Goal: Task Accomplishment & Management: Manage account settings

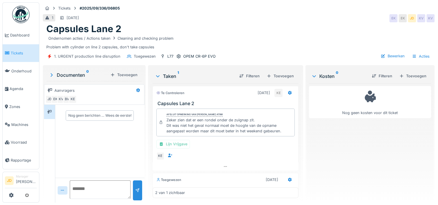
scroll to position [19, 0]
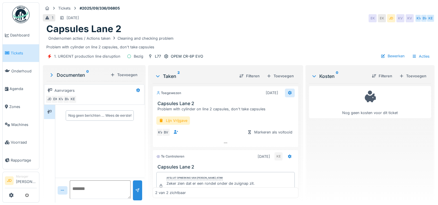
click at [288, 94] on icon at bounding box center [290, 93] width 4 height 4
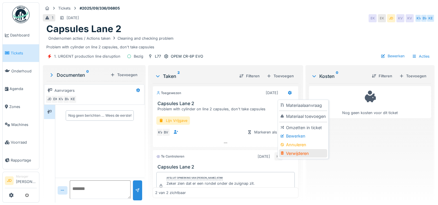
click at [293, 153] on div "Verwijderen" at bounding box center [303, 153] width 48 height 9
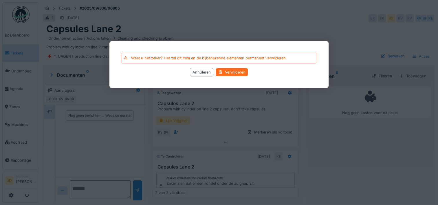
click at [230, 72] on div "Verwijderen" at bounding box center [232, 72] width 32 height 8
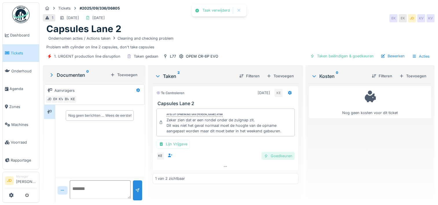
click at [277, 154] on div "Goedkeuren" at bounding box center [278, 156] width 33 height 8
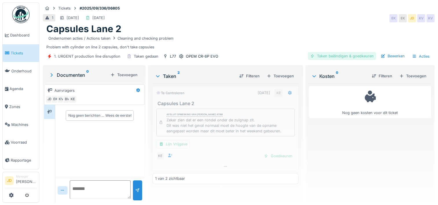
click at [338, 55] on div "Taken beëindigen & goedkeuren" at bounding box center [342, 56] width 68 height 8
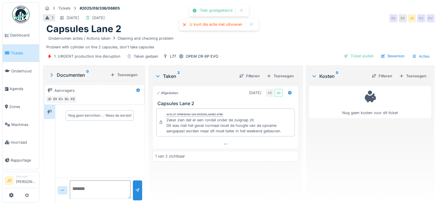
click at [342, 55] on div "Ticket sluiten" at bounding box center [359, 56] width 35 height 8
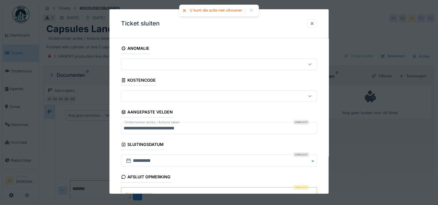
scroll to position [51, 0]
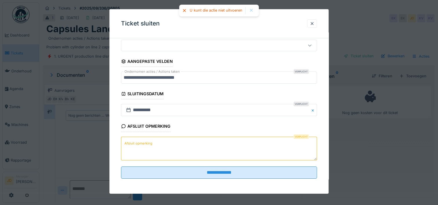
click at [197, 156] on textarea "Afsluit opmerking" at bounding box center [219, 148] width 196 height 24
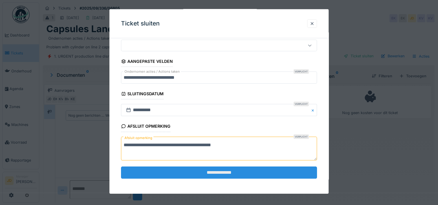
type textarea "**********"
click at [208, 172] on input "**********" at bounding box center [219, 173] width 196 height 12
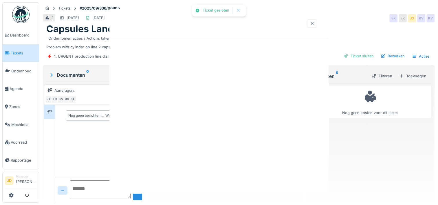
scroll to position [0, 0]
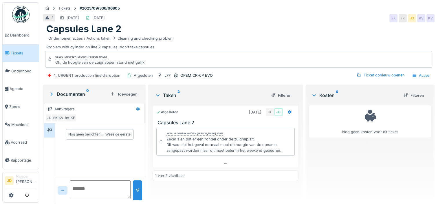
click at [12, 54] on span "Tickets" at bounding box center [24, 53] width 26 height 6
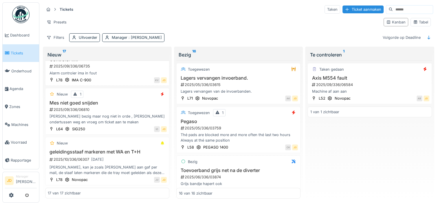
scroll to position [5, 0]
click at [118, 106] on div "2025/09/336/06810" at bounding box center [108, 109] width 118 height 6
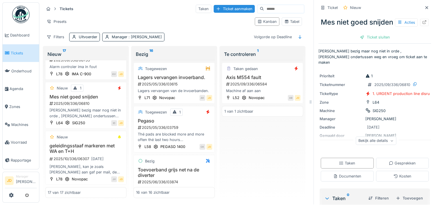
scroll to position [56, 0]
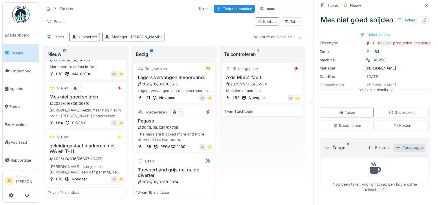
click at [402, 144] on div "Toevoegen" at bounding box center [410, 148] width 32 height 8
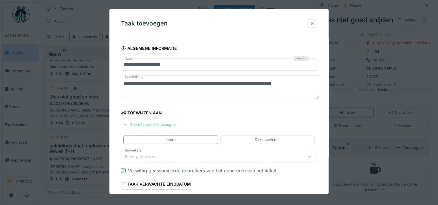
click at [140, 125] on div "Een uitvoerder toevoegen" at bounding box center [149, 125] width 57 height 8
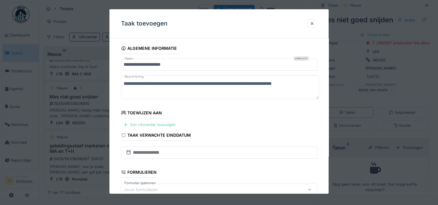
click at [153, 124] on div "Een uitvoerder toevoegen" at bounding box center [149, 125] width 57 height 8
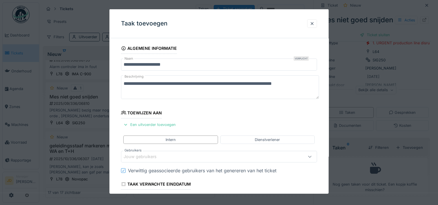
click at [170, 157] on div "Jouw gebruikers" at bounding box center [207, 157] width 167 height 6
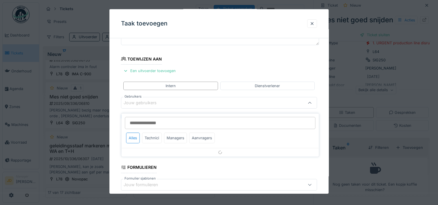
scroll to position [55, 0]
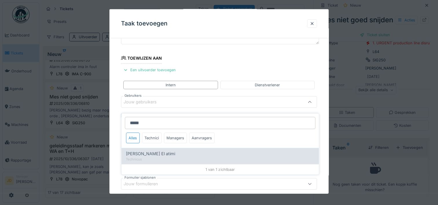
type input "*****"
click at [168, 157] on div "Technicus" at bounding box center [220, 159] width 188 height 5
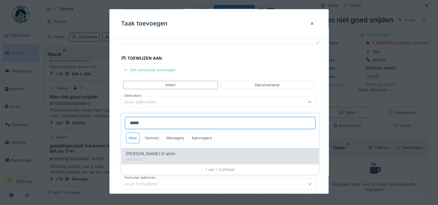
type input "****"
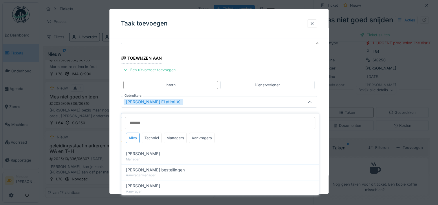
click at [311, 102] on icon at bounding box center [310, 102] width 5 height 4
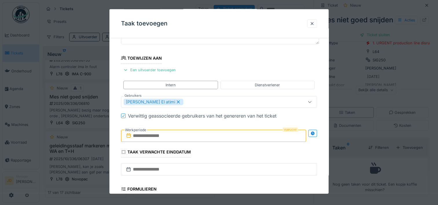
click at [187, 132] on input "text" at bounding box center [213, 136] width 185 height 12
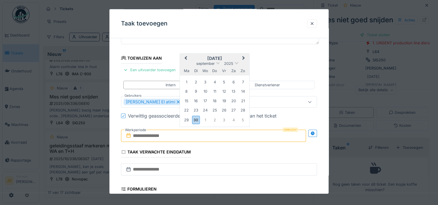
click at [234, 59] on h2 "september 2025" at bounding box center [215, 58] width 70 height 5
click at [194, 119] on div "30" at bounding box center [196, 120] width 8 height 8
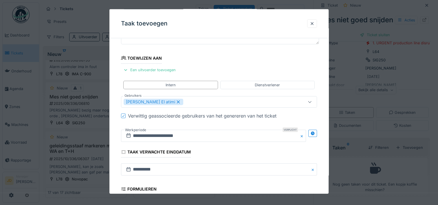
scroll to position [145, 0]
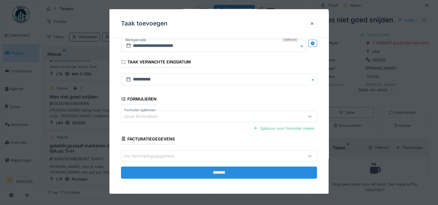
click at [196, 168] on input "*******" at bounding box center [219, 173] width 196 height 12
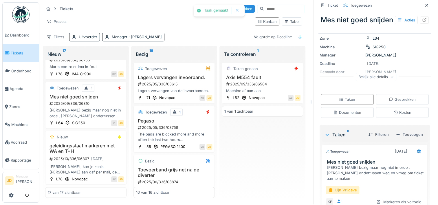
scroll to position [48, 0]
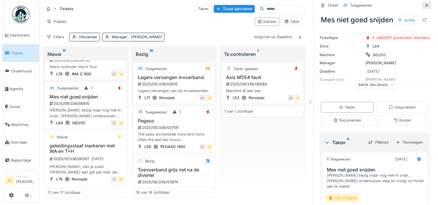
click at [425, 3] on icon at bounding box center [427, 5] width 5 height 4
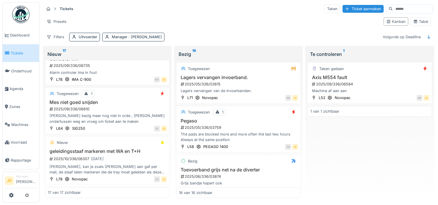
scroll to position [707, 0]
click at [18, 140] on span "Voorraad" at bounding box center [24, 143] width 26 height 6
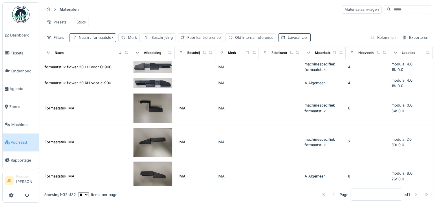
click at [106, 40] on span ": formaatstuk" at bounding box center [101, 37] width 25 height 4
click at [125, 70] on icon at bounding box center [123, 69] width 3 height 3
click at [115, 65] on input "Naam" at bounding box center [101, 69] width 59 height 12
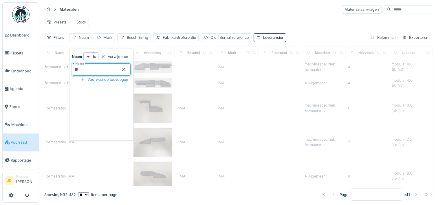
type input "***"
click at [185, 17] on div "Presets Stock" at bounding box center [237, 22] width 387 height 13
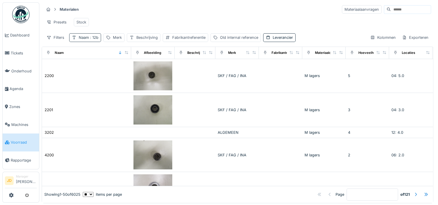
click at [95, 40] on span ": 12b" at bounding box center [94, 37] width 10 height 4
click at [109, 71] on input "***" at bounding box center [101, 69] width 59 height 12
click at [186, 13] on div "Materialen Materiaalaanvragen" at bounding box center [237, 10] width 387 height 10
click at [94, 35] on span ": 12b" at bounding box center [94, 37] width 10 height 4
click at [126, 67] on icon at bounding box center [123, 69] width 5 height 4
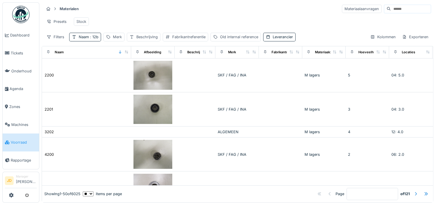
click at [176, 15] on div "Presets Stock" at bounding box center [237, 21] width 387 height 13
click at [83, 36] on div "Naam" at bounding box center [84, 37] width 10 height 6
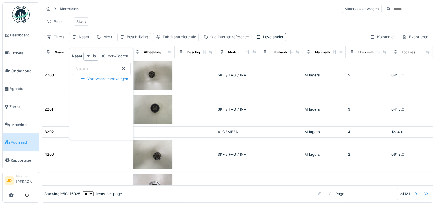
click at [94, 63] on input "Naam" at bounding box center [101, 69] width 59 height 12
type input "**"
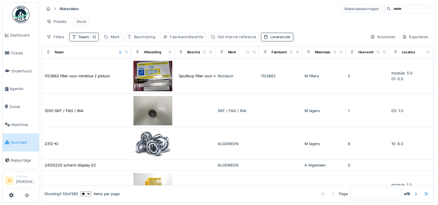
click at [147, 15] on div "Presets Stock" at bounding box center [237, 21] width 387 height 13
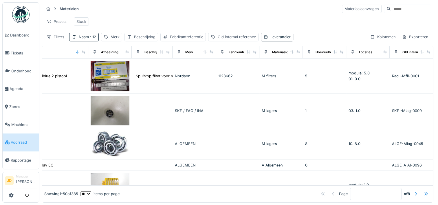
scroll to position [0, 56]
click at [94, 37] on span ": 12" at bounding box center [92, 37] width 7 height 4
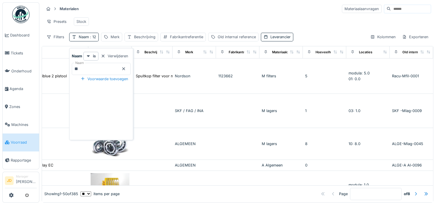
click at [126, 67] on icon at bounding box center [123, 69] width 5 height 4
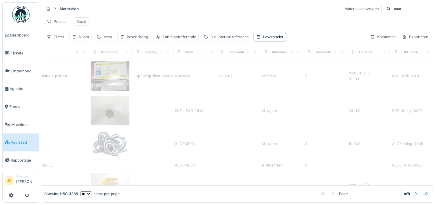
click at [391, 6] on input at bounding box center [411, 9] width 40 height 8
click at [391, 6] on input "**" at bounding box center [411, 9] width 40 height 8
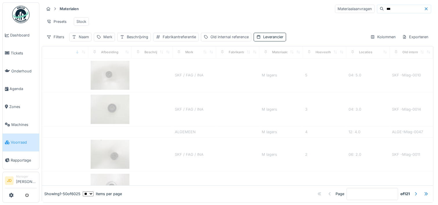
click at [276, 21] on div "Presets Stock" at bounding box center [237, 21] width 387 height 13
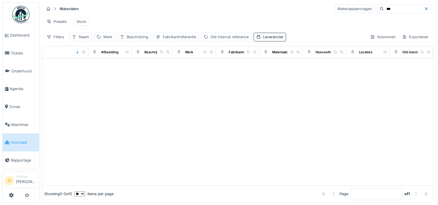
scroll to position [0, 0]
click at [384, 12] on input "***" at bounding box center [404, 10] width 40 height 8
type input "*"
click at [125, 22] on div "Presets Stock" at bounding box center [237, 22] width 387 height 13
click at [83, 40] on div "Naam" at bounding box center [84, 38] width 10 height 6
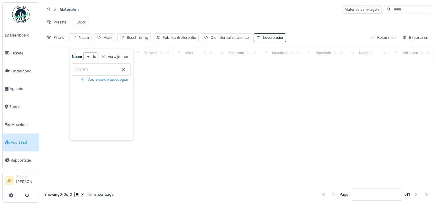
click at [92, 70] on input "Naam" at bounding box center [101, 69] width 59 height 12
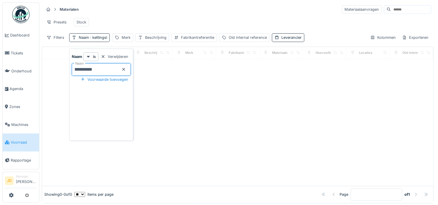
type input "**********"
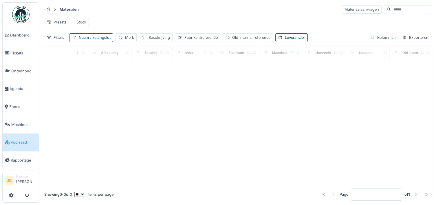
click at [166, 12] on div "Materialen Materiaalaanvragen" at bounding box center [237, 10] width 387 height 10
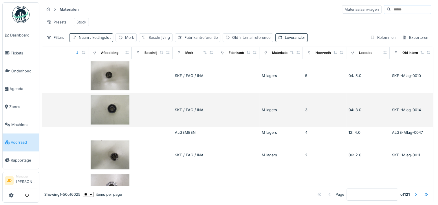
scroll to position [0, 56]
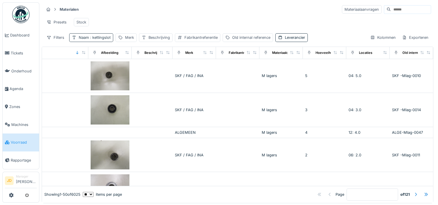
click at [104, 40] on span ": kettingslot" at bounding box center [100, 37] width 22 height 4
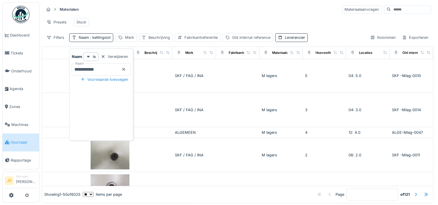
click at [125, 70] on icon at bounding box center [123, 69] width 3 height 3
click at [123, 70] on input "Naam" at bounding box center [101, 69] width 59 height 12
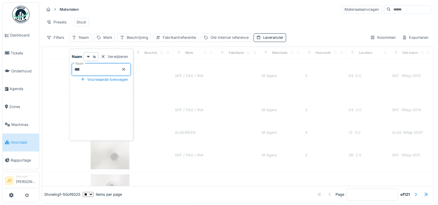
type input "****"
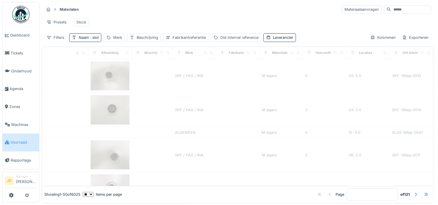
click at [177, 11] on div "Materialen Materiaalaanvragen" at bounding box center [237, 10] width 387 height 10
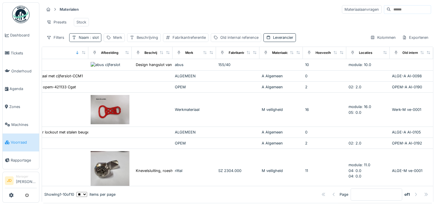
click at [93, 40] on span ": slot" at bounding box center [94, 37] width 10 height 4
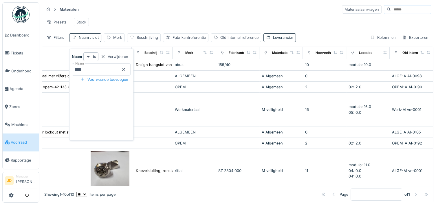
click at [169, 16] on div "Presets Stock" at bounding box center [237, 22] width 387 height 13
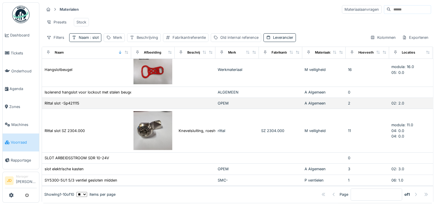
scroll to position [0, 0]
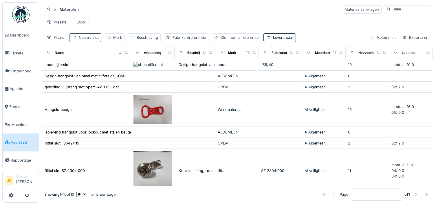
click at [98, 40] on span ": slot" at bounding box center [94, 37] width 10 height 4
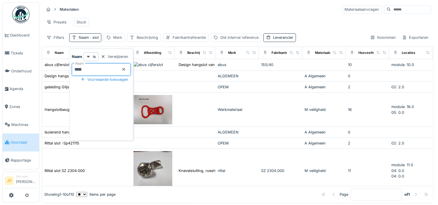
click at [101, 70] on input "****" at bounding box center [101, 69] width 59 height 12
type input "*"
type input "*******"
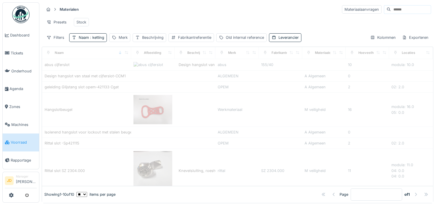
click at [176, 9] on div "Materialen Materiaalaanvragen" at bounding box center [237, 10] width 387 height 10
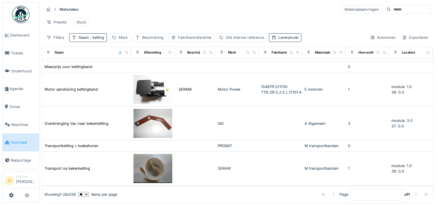
scroll to position [731, 0]
click at [98, 40] on span ": ketting" at bounding box center [96, 37] width 15 height 4
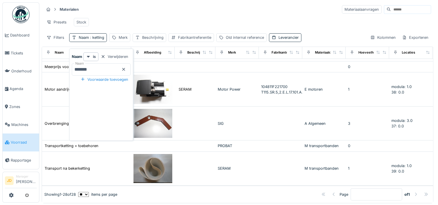
click at [112, 66] on input "*******" at bounding box center [101, 69] width 59 height 12
type input "*"
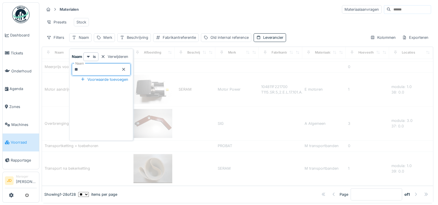
type input "***"
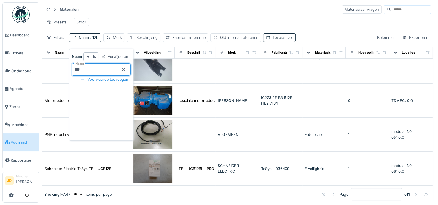
scroll to position [0, 0]
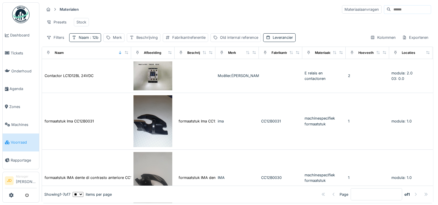
click at [202, 22] on div "Presets Stock" at bounding box center [237, 22] width 387 height 13
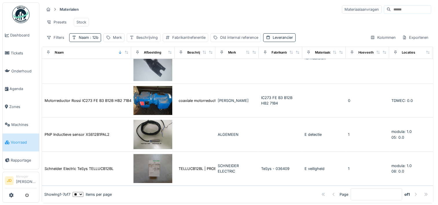
scroll to position [191, 0]
